Goal: Navigation & Orientation: Find specific page/section

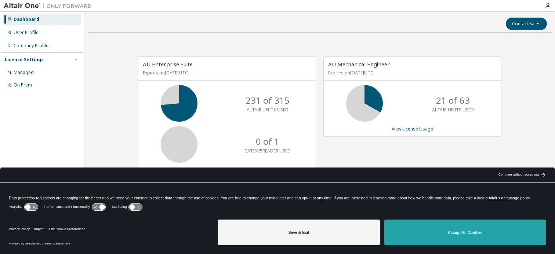
click at [435, 233] on button "Accept All Cookies" at bounding box center [465, 233] width 162 height 26
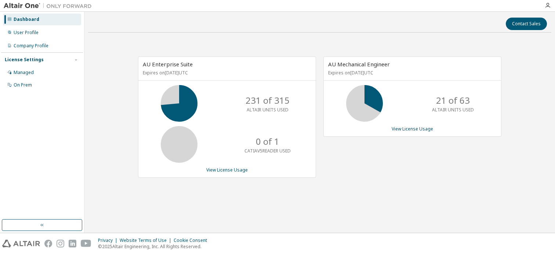
click at [22, 3] on img at bounding box center [50, 5] width 92 height 7
